Goal: Transaction & Acquisition: Book appointment/travel/reservation

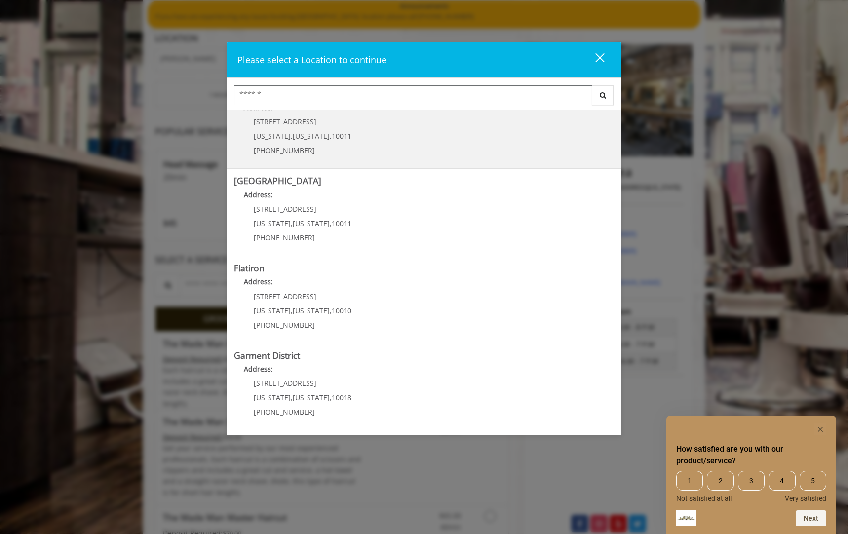
scroll to position [83, 0]
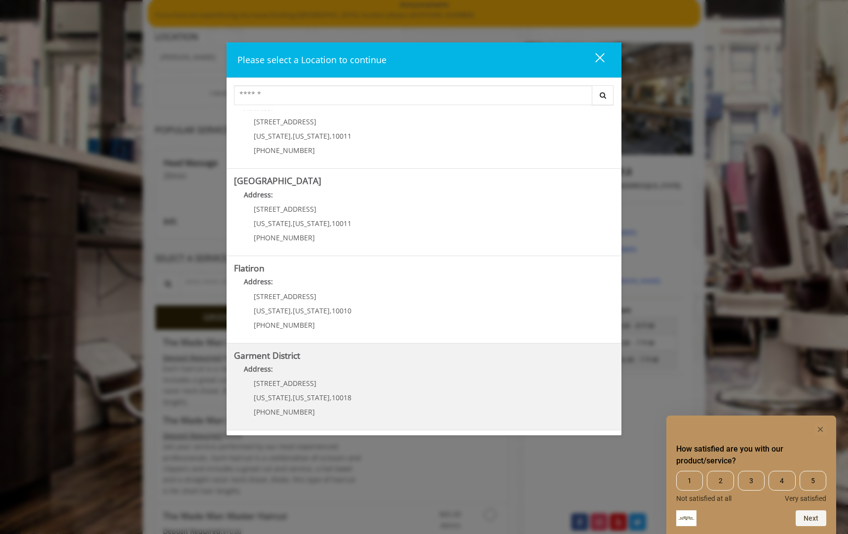
click at [301, 394] on span "[US_STATE]" at bounding box center [311, 397] width 37 height 9
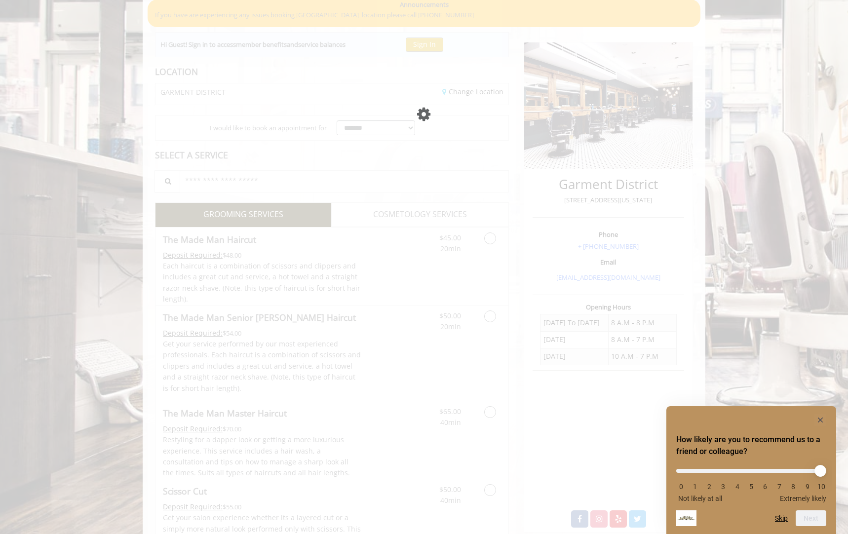
scroll to position [83, 0]
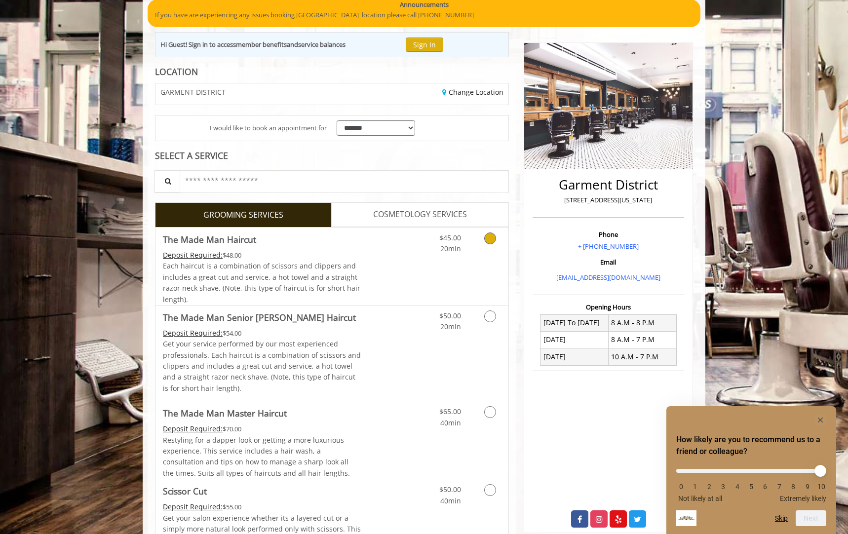
click at [489, 243] on icon "Grooming services" at bounding box center [490, 238] width 12 height 12
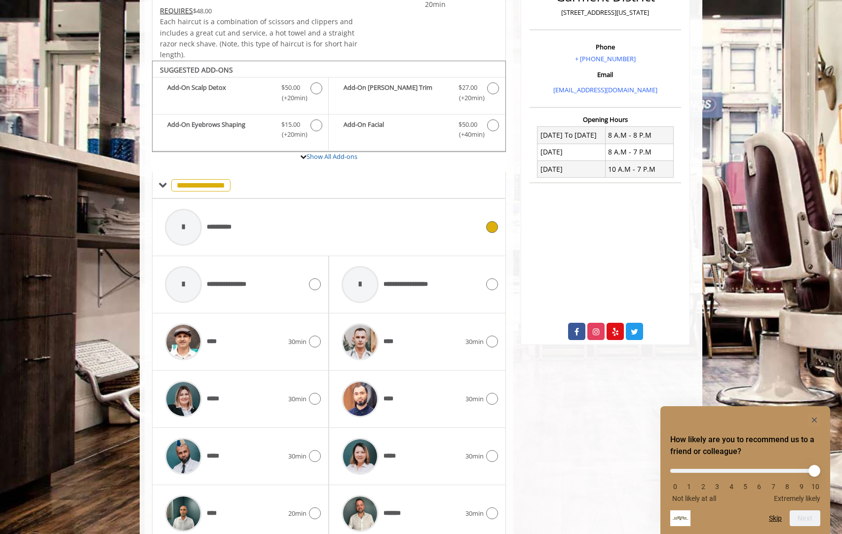
scroll to position [332, 0]
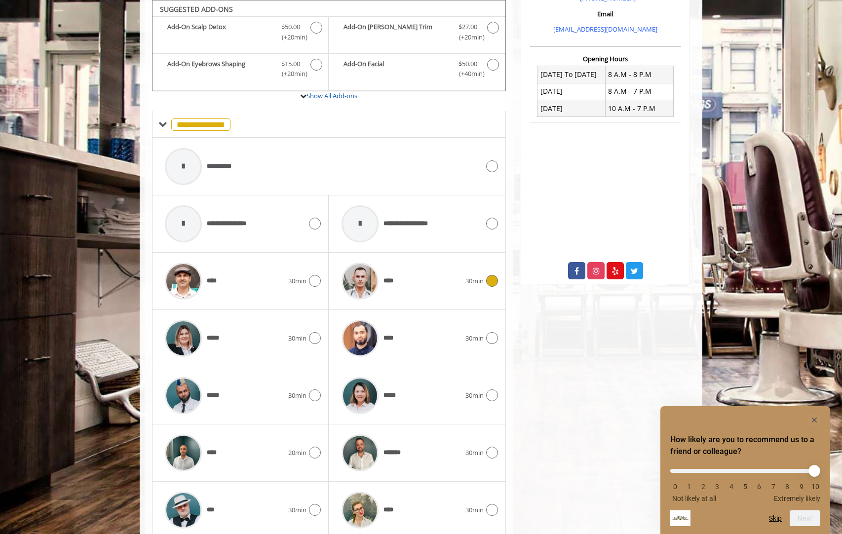
click at [490, 281] on icon at bounding box center [492, 281] width 12 height 12
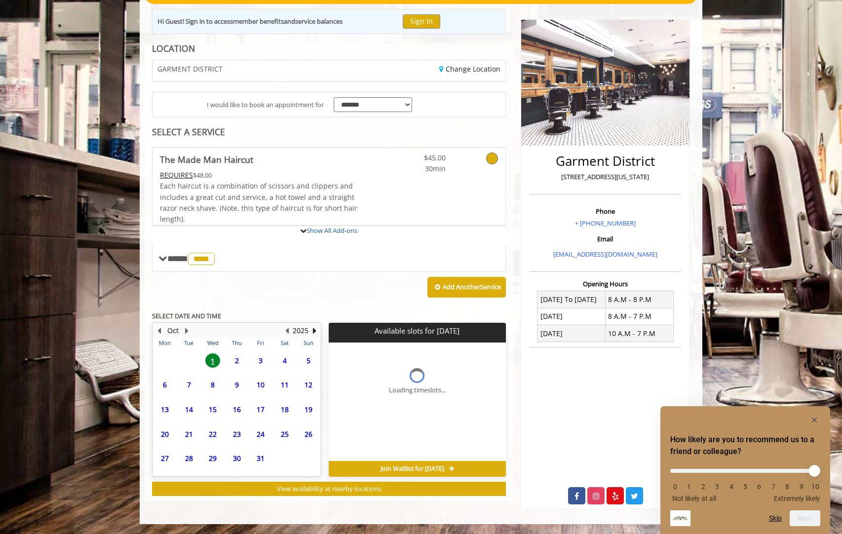
scroll to position [189, 0]
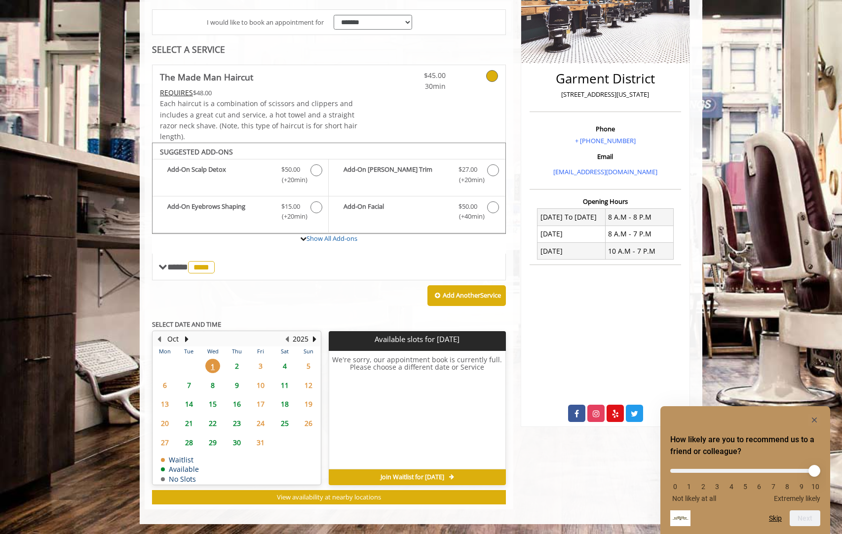
click at [214, 386] on span "8" at bounding box center [212, 385] width 15 height 14
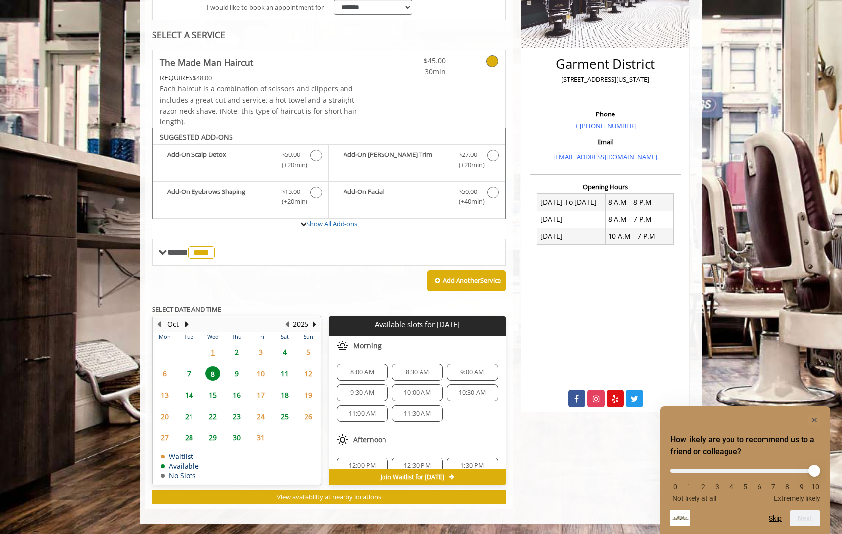
click at [363, 393] on span "9:30 AM" at bounding box center [361, 393] width 23 height 8
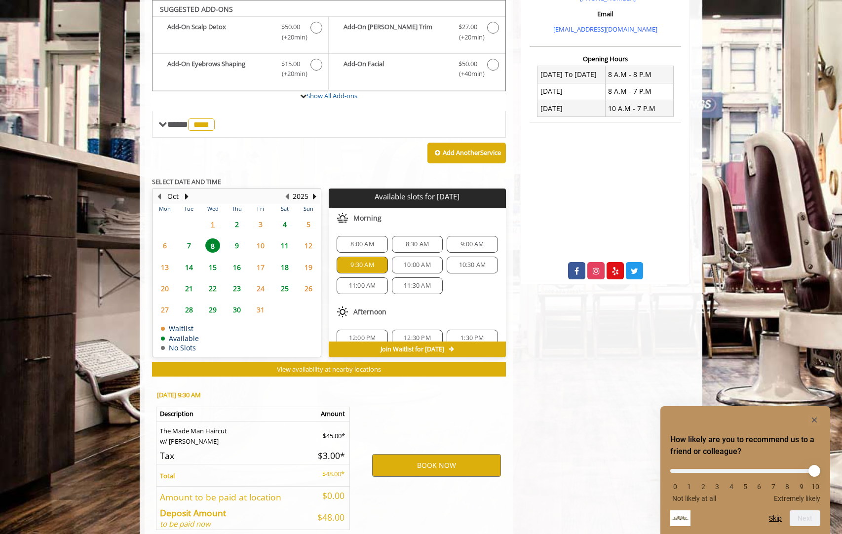
scroll to position [382, 0]
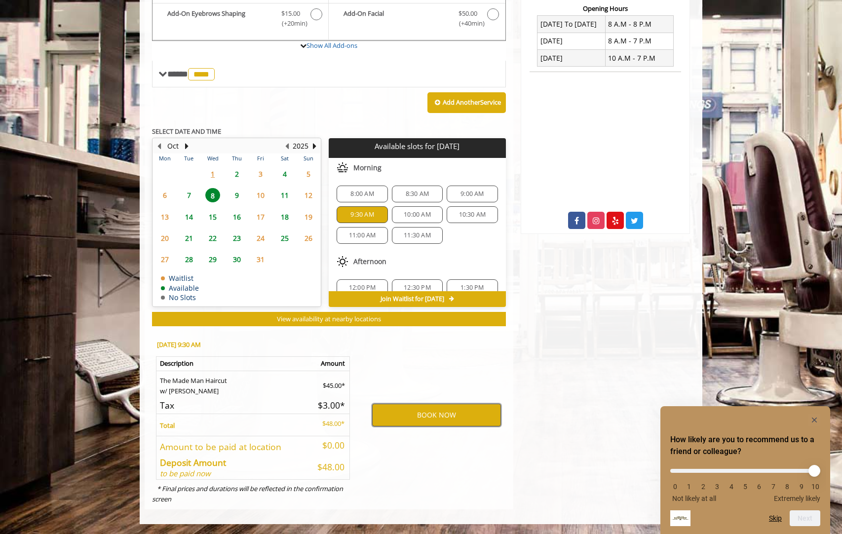
click at [408, 418] on button "BOOK NOW" at bounding box center [436, 415] width 129 height 23
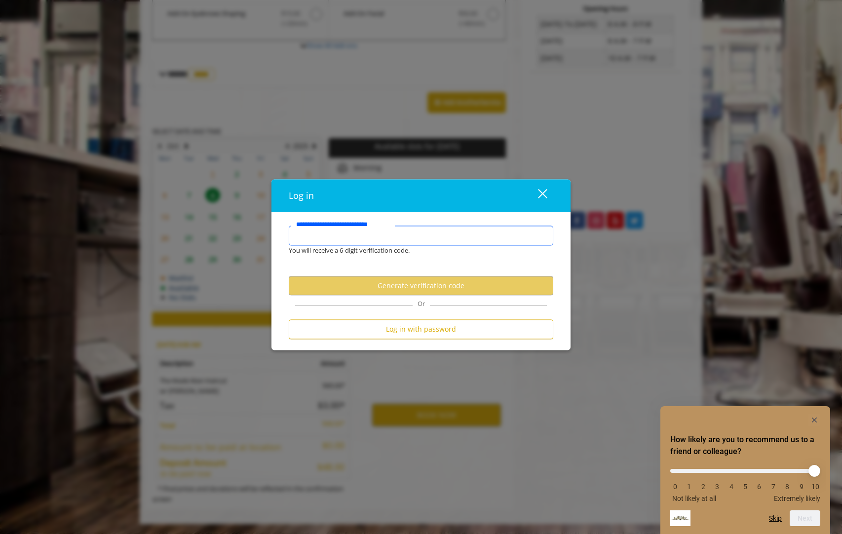
click at [362, 236] on input "**********" at bounding box center [421, 236] width 264 height 20
click at [353, 235] on input "**********" at bounding box center [421, 236] width 264 height 20
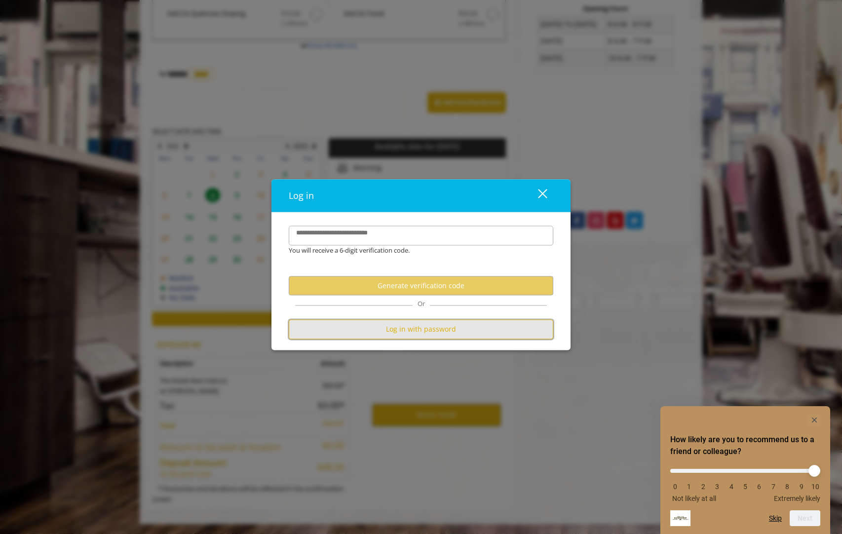
click at [370, 328] on button "Log in with password" at bounding box center [421, 329] width 264 height 19
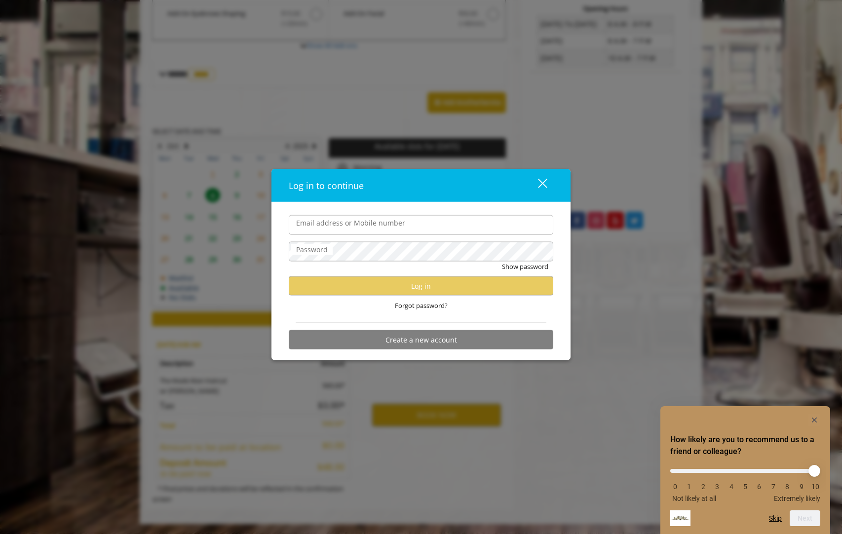
type input "**********"
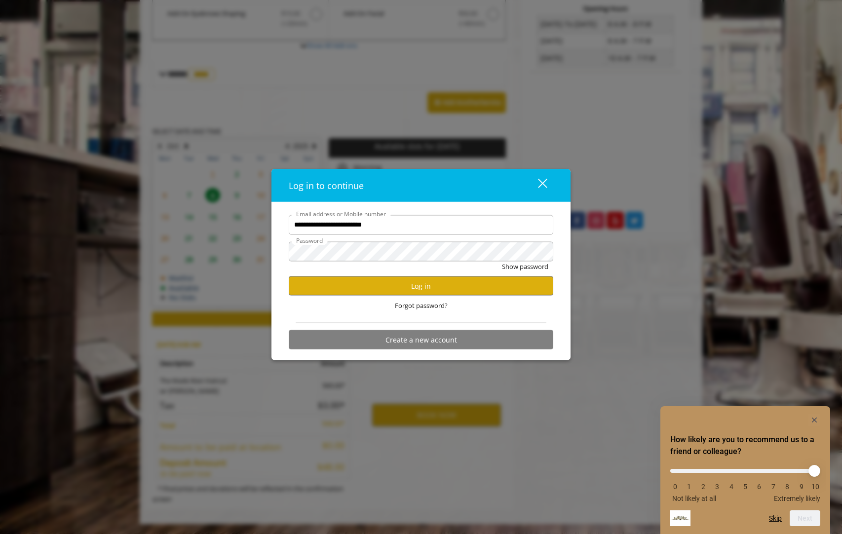
scroll to position [0, 0]
click at [384, 288] on button "Log in" at bounding box center [421, 285] width 264 height 19
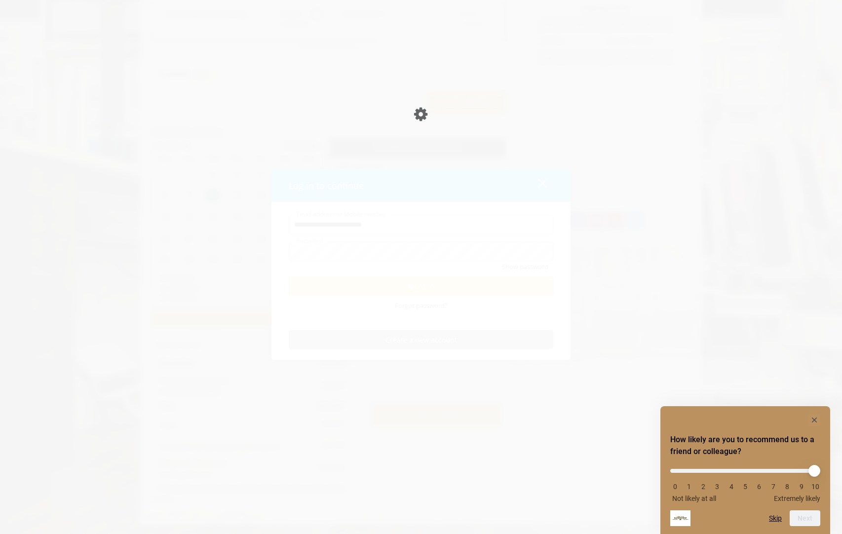
scroll to position [347, 0]
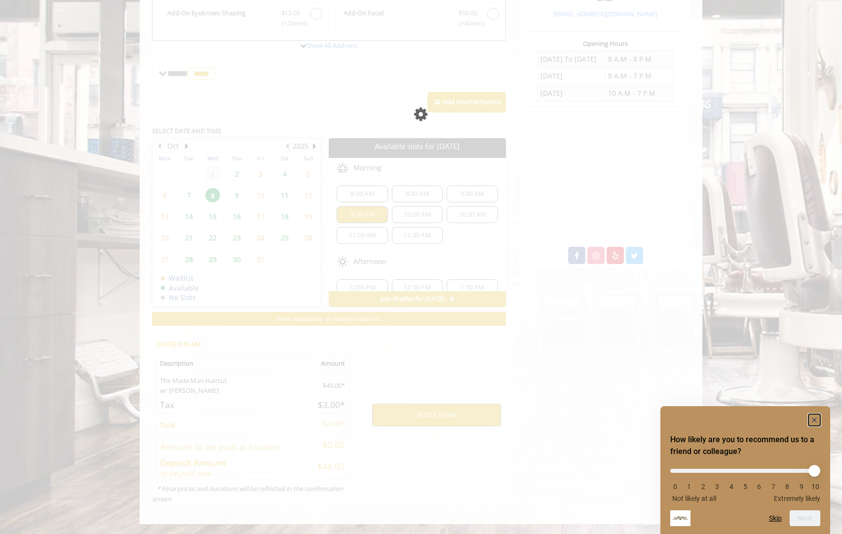
click at [814, 420] on icon "Hide survey" at bounding box center [814, 419] width 5 height 5
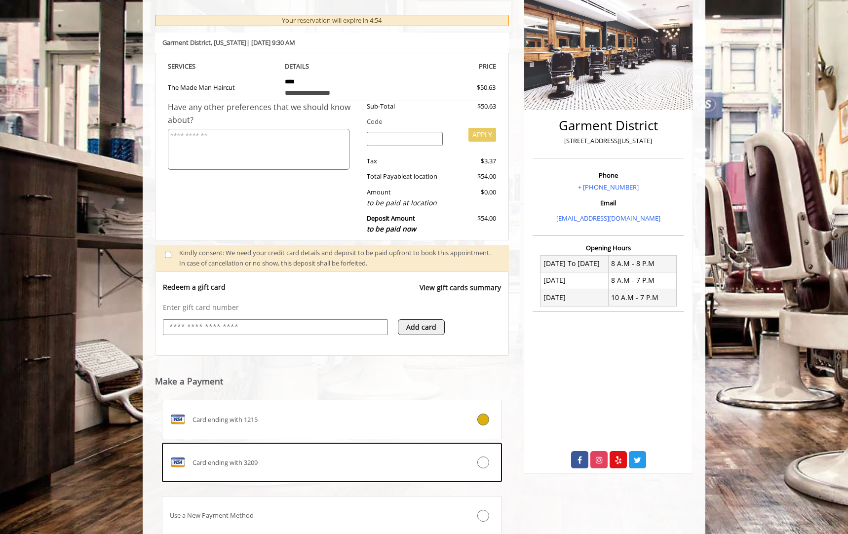
scroll to position [144, 0]
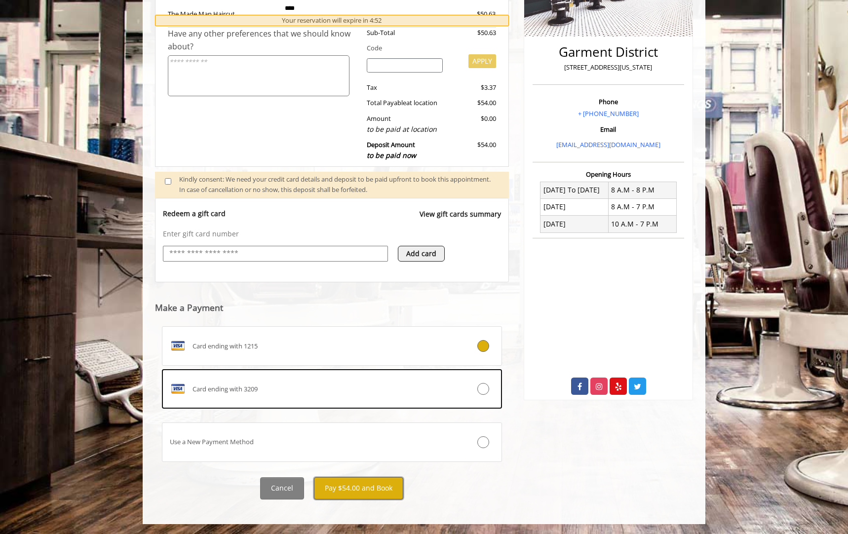
click at [375, 486] on button "Pay $54.00 and Book" at bounding box center [358, 488] width 89 height 22
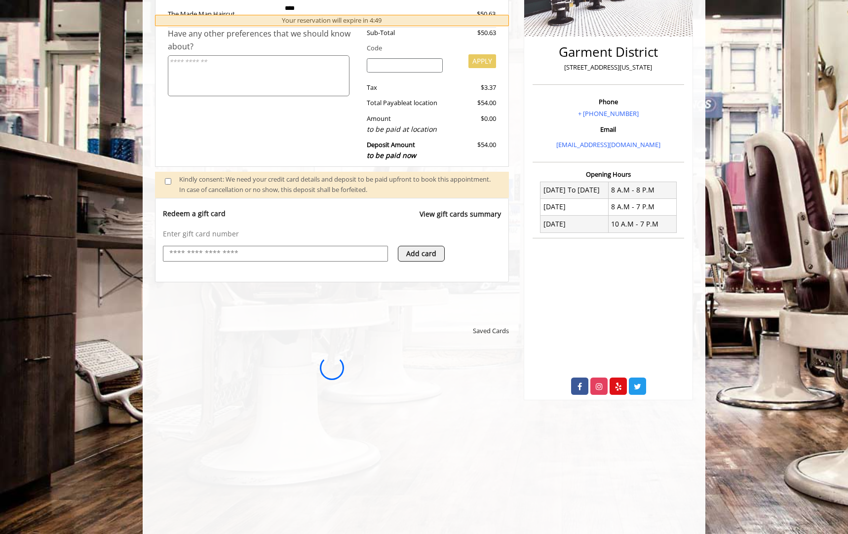
scroll to position [0, 0]
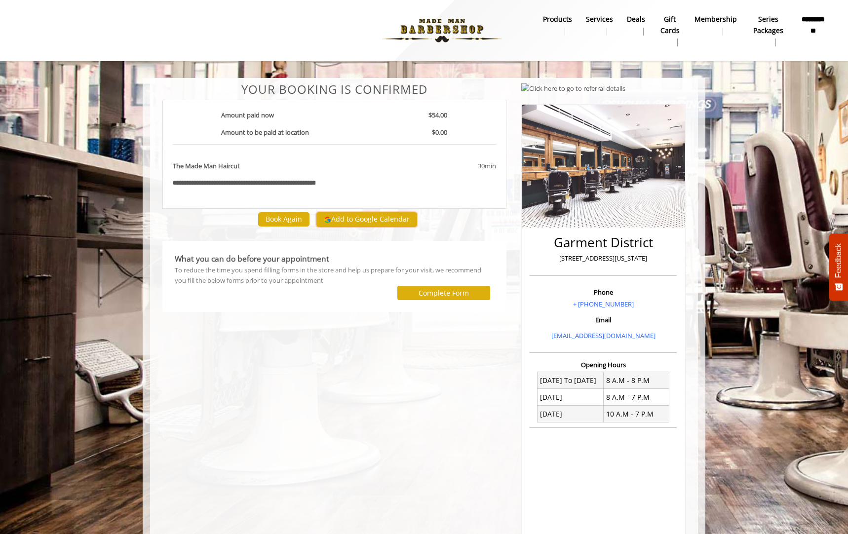
click at [383, 217] on button "Add to Google Calendar" at bounding box center [366, 219] width 101 height 15
